Goal: Transaction & Acquisition: Purchase product/service

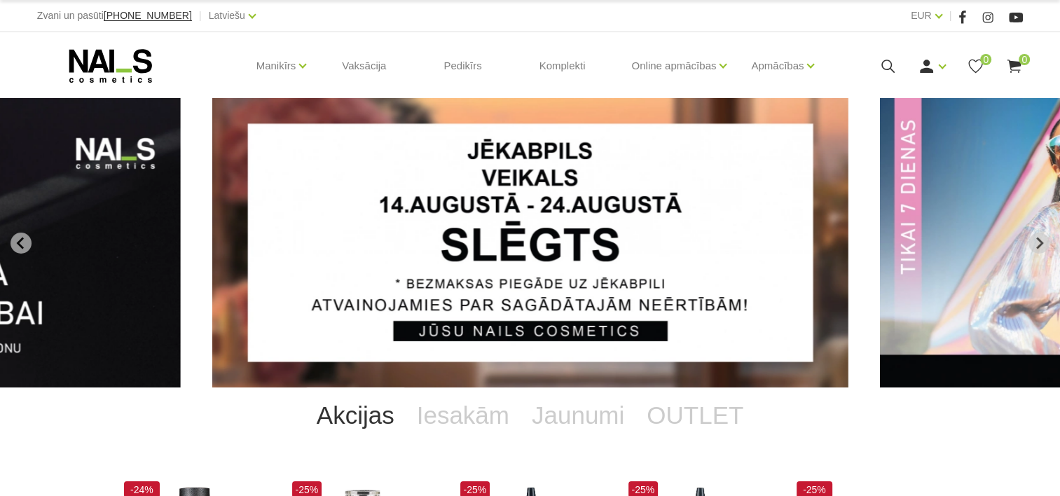
click at [874, 65] on div "Ienākt Reģistrēties 0 0" at bounding box center [924, 66] width 197 height 18
click at [883, 65] on icon at bounding box center [888, 66] width 18 height 18
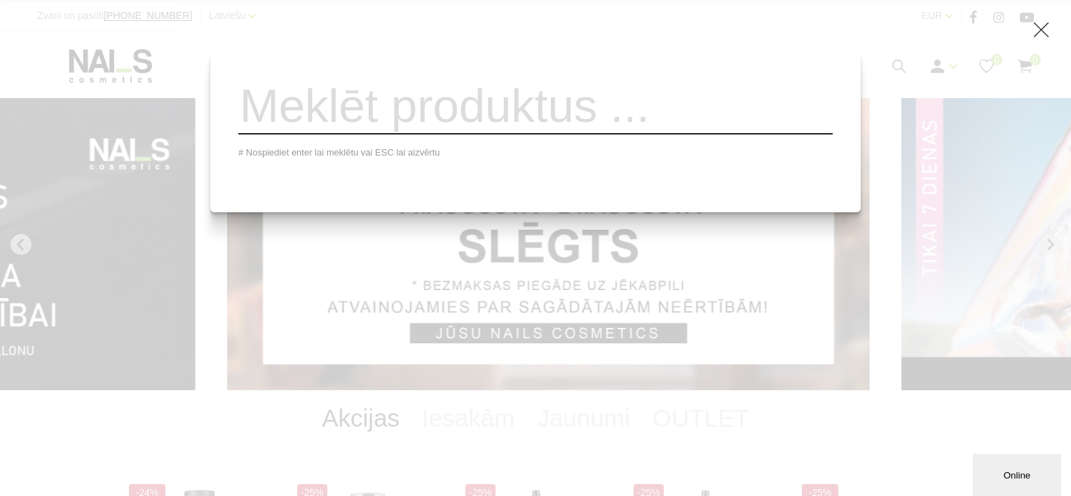
paste input "Builder Masque SPARKLE BASE UV/LED"
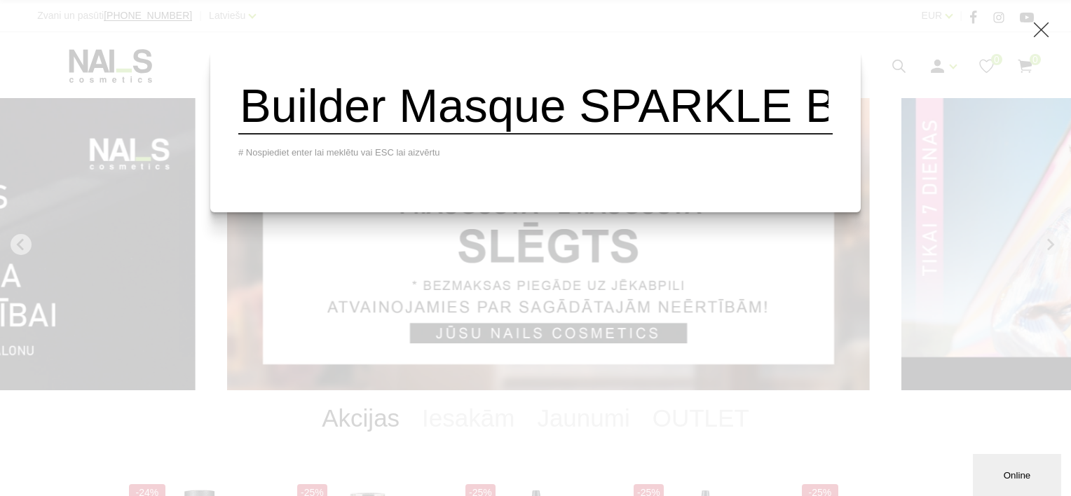
scroll to position [0, 277]
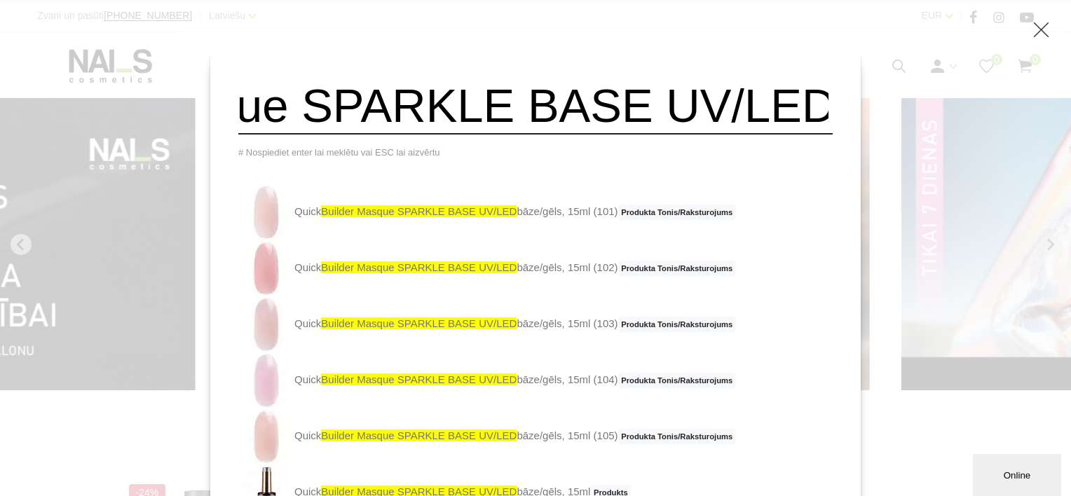
type input "Builder Masque SPARKLE BASE UV/LED"
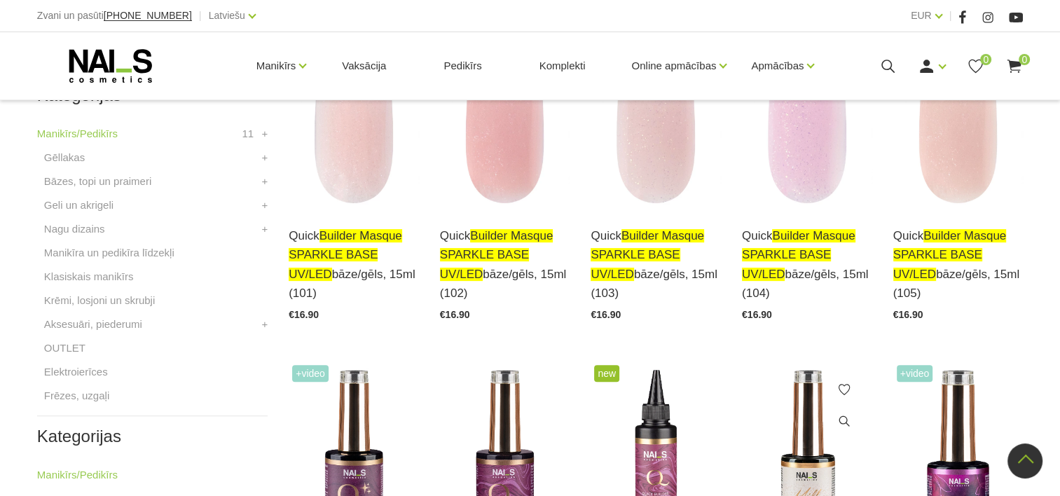
scroll to position [280, 0]
